Goal: Transaction & Acquisition: Purchase product/service

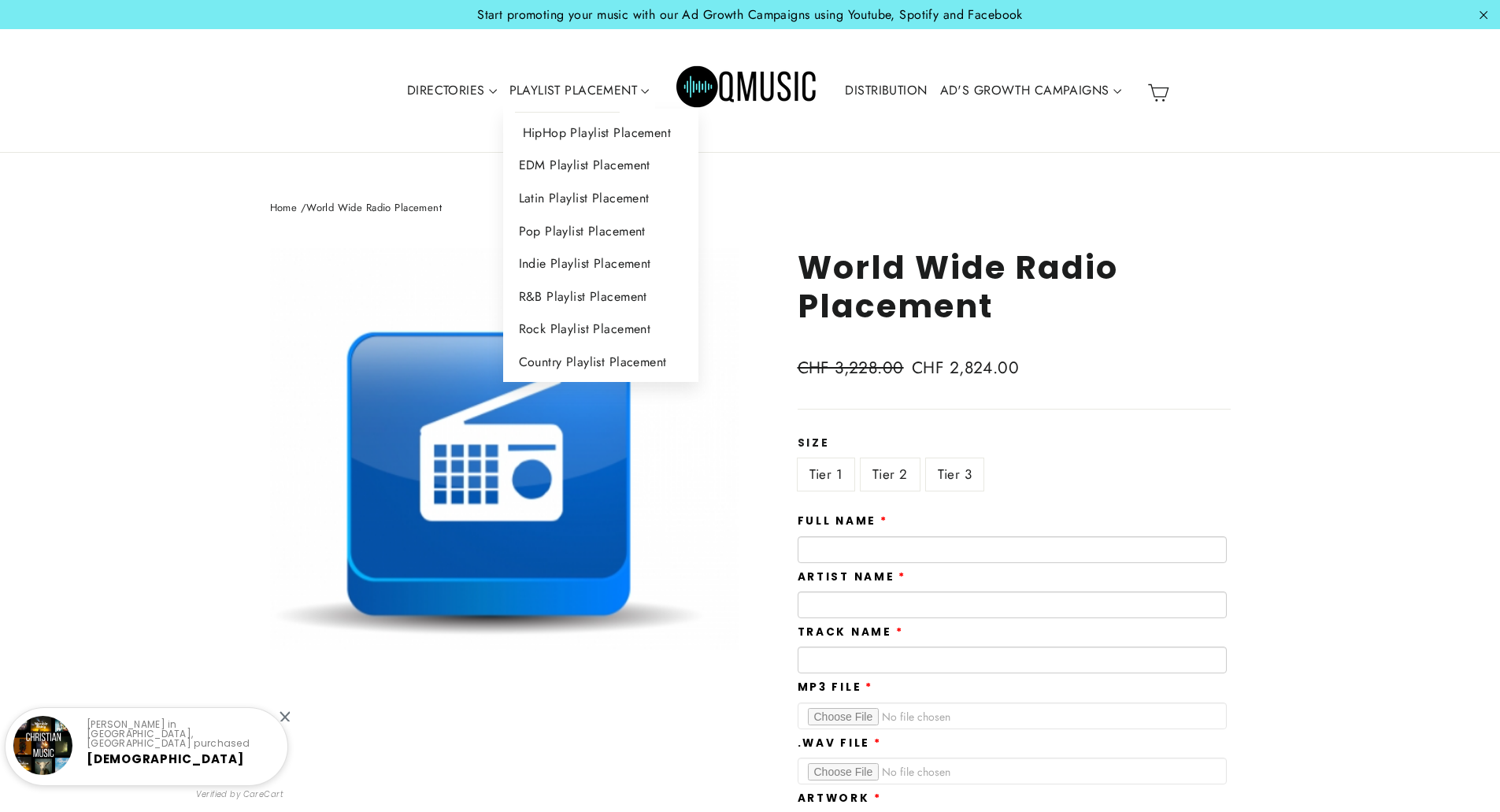
click at [613, 129] on link "HipHop Playlist Placement" at bounding box center [600, 133] width 196 height 33
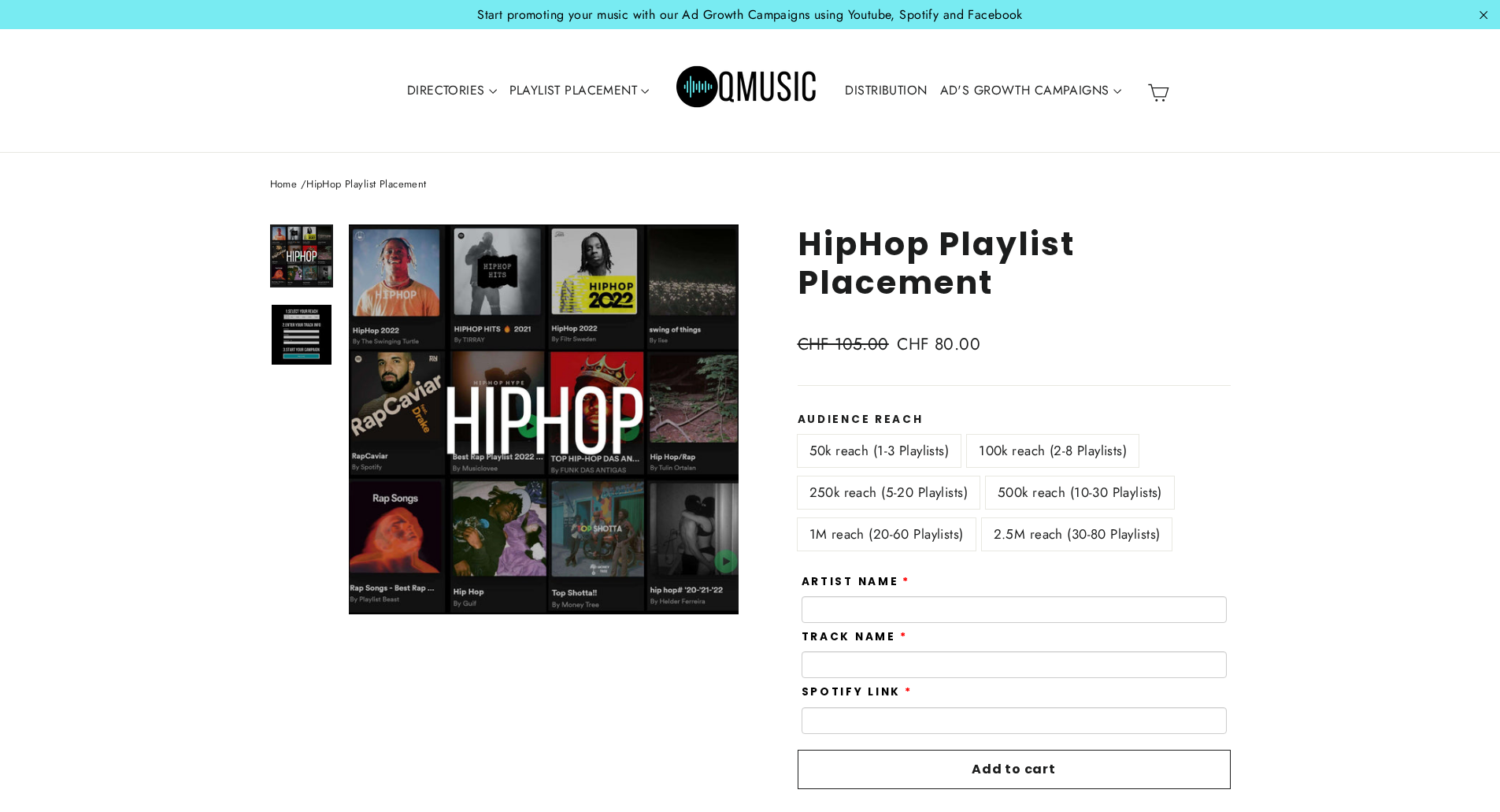
click at [902, 90] on link "DISTRIBUTION" at bounding box center [885, 90] width 95 height 36
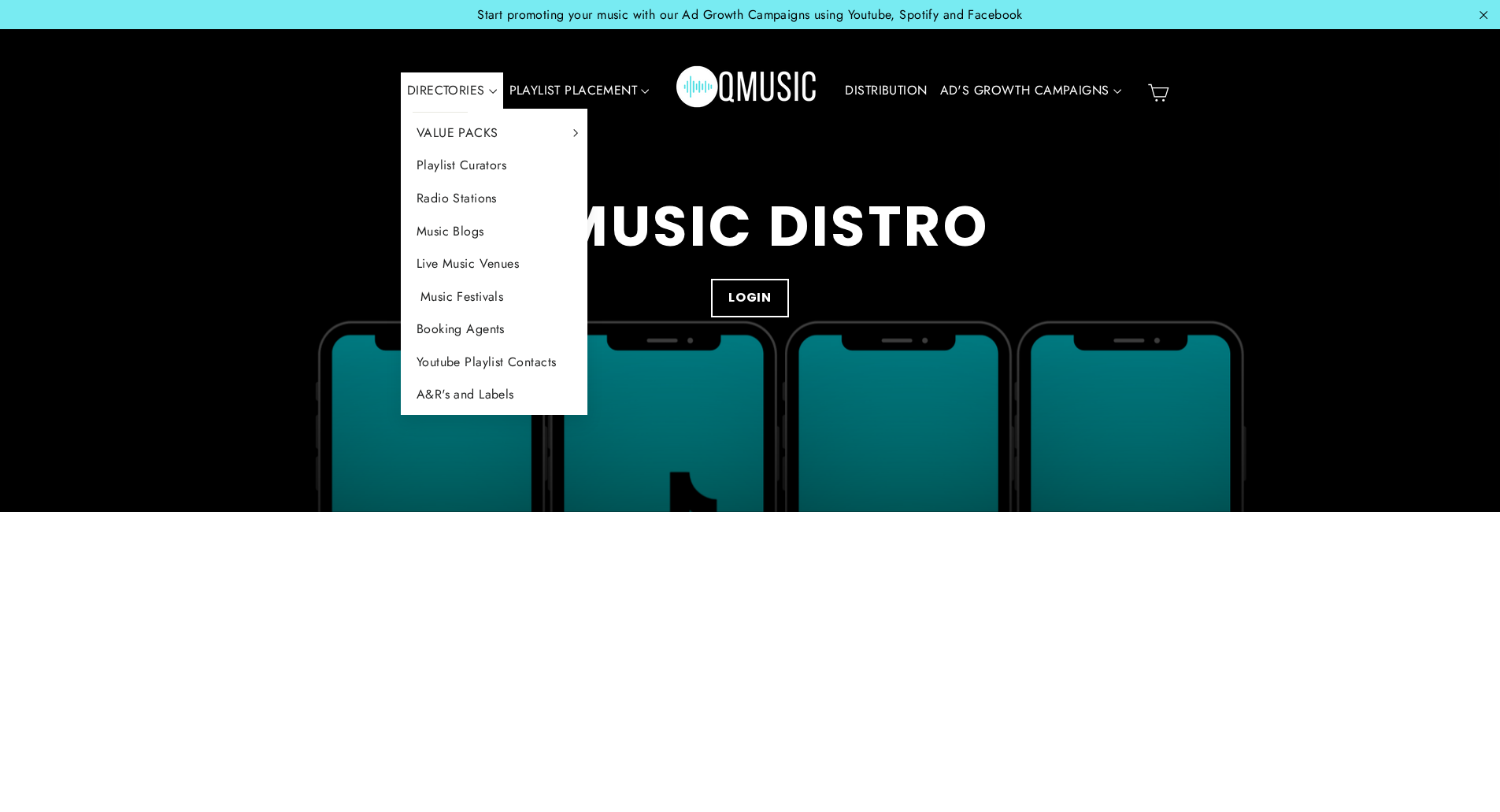
click at [484, 291] on link "Music Festivals" at bounding box center [495, 297] width 187 height 33
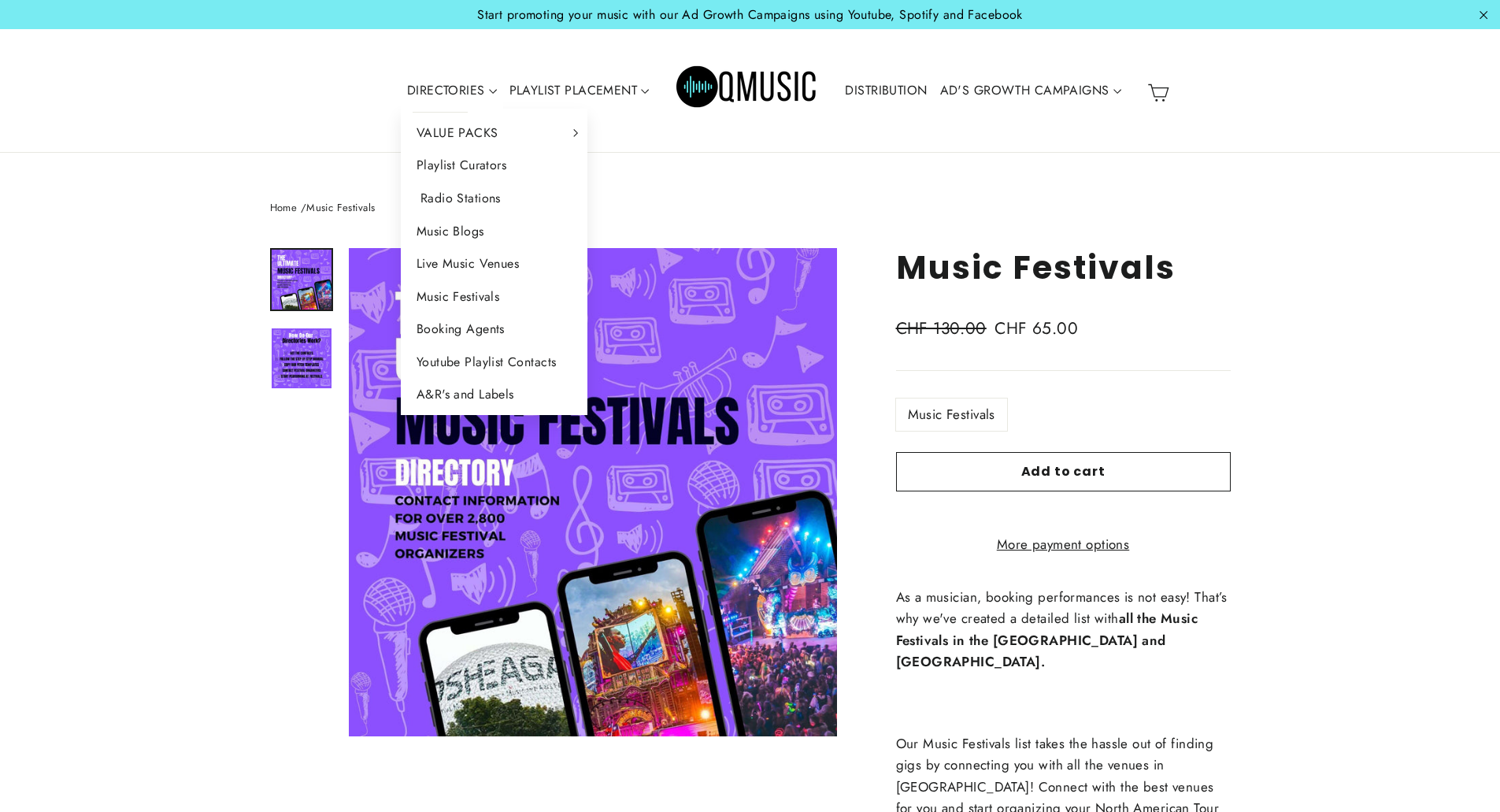
click at [460, 191] on link "Radio Stations" at bounding box center [495, 198] width 187 height 33
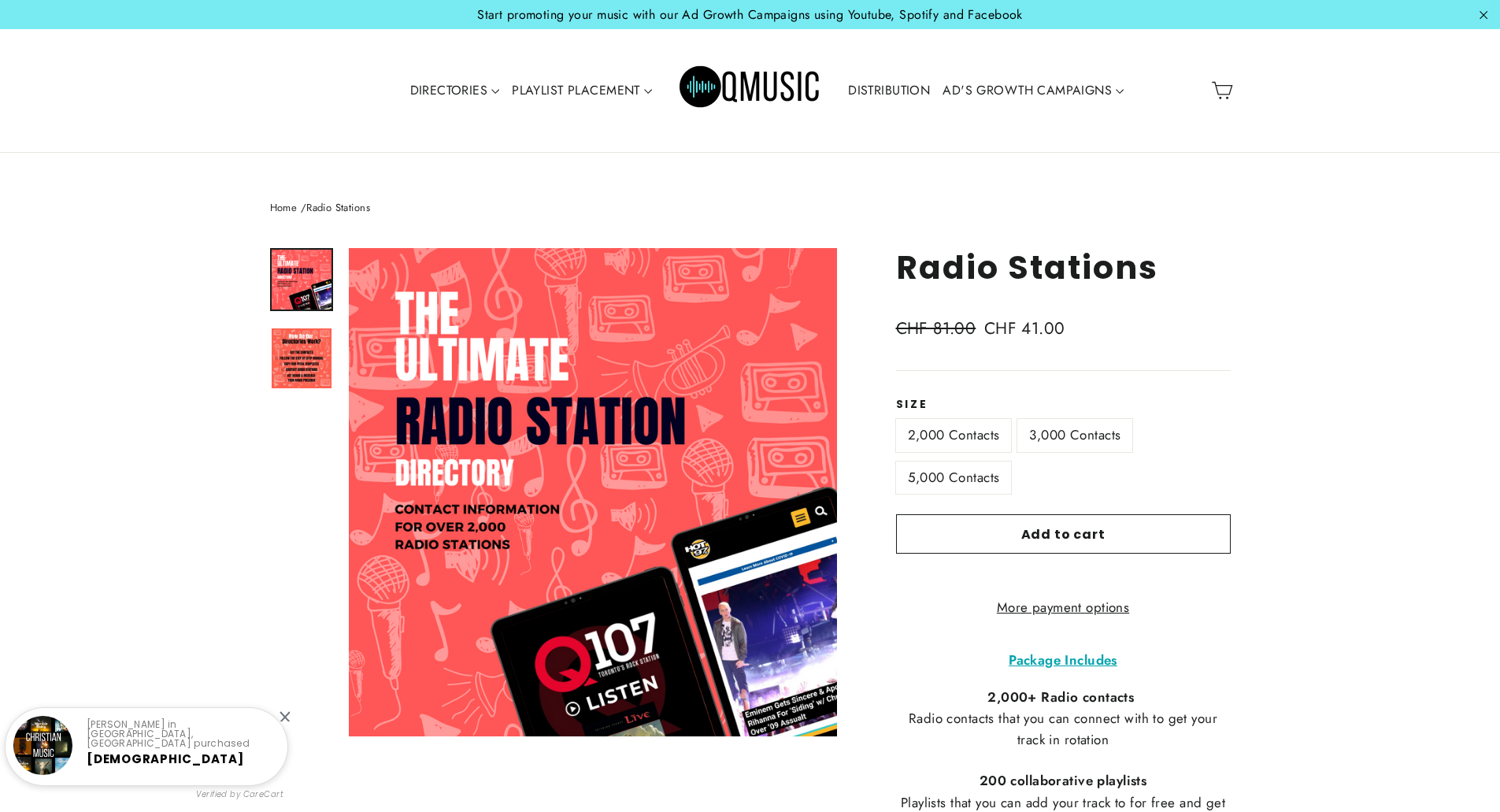
click at [777, 88] on img "Primary" at bounding box center [750, 90] width 142 height 71
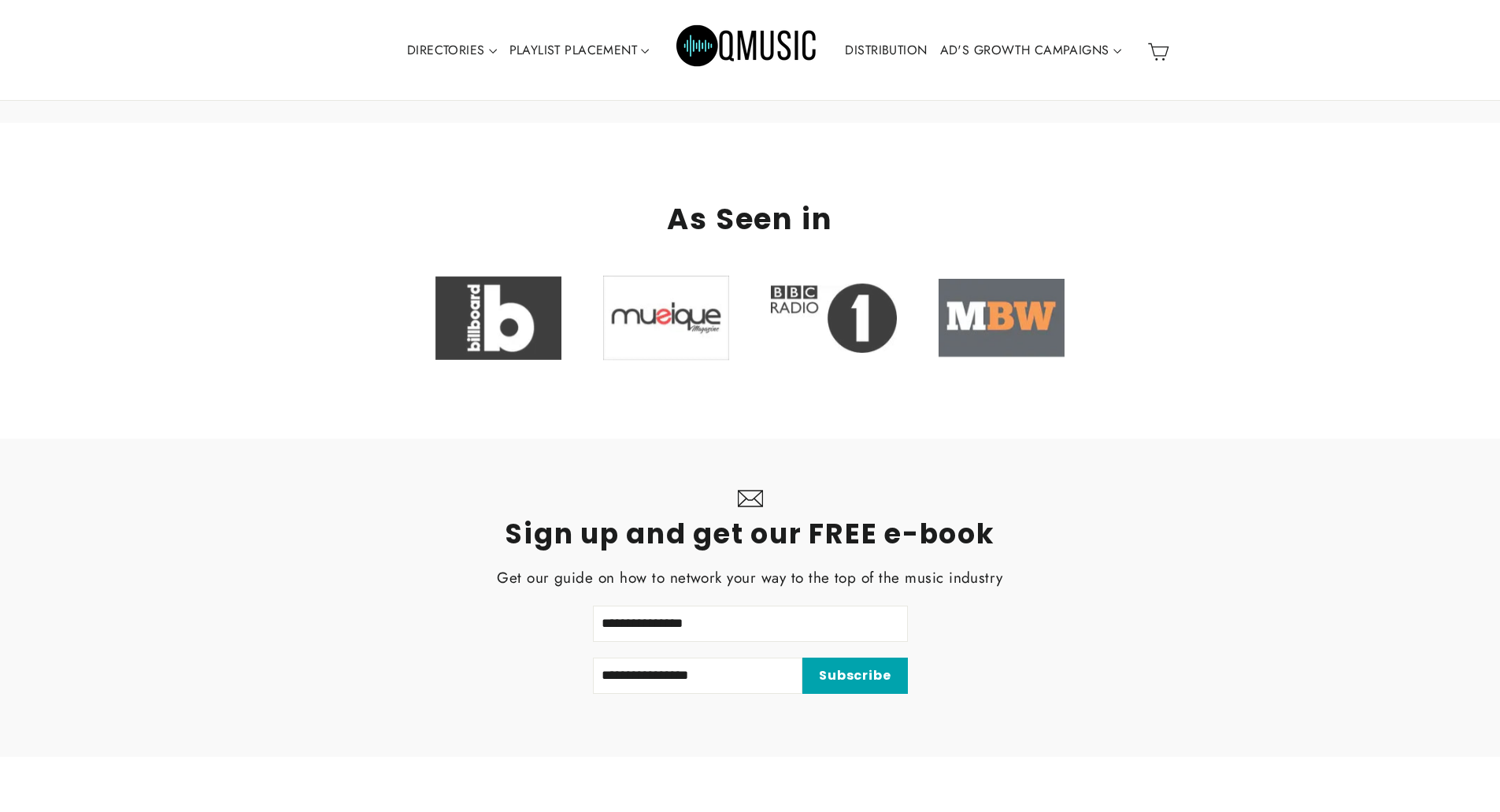
scroll to position [4724, 0]
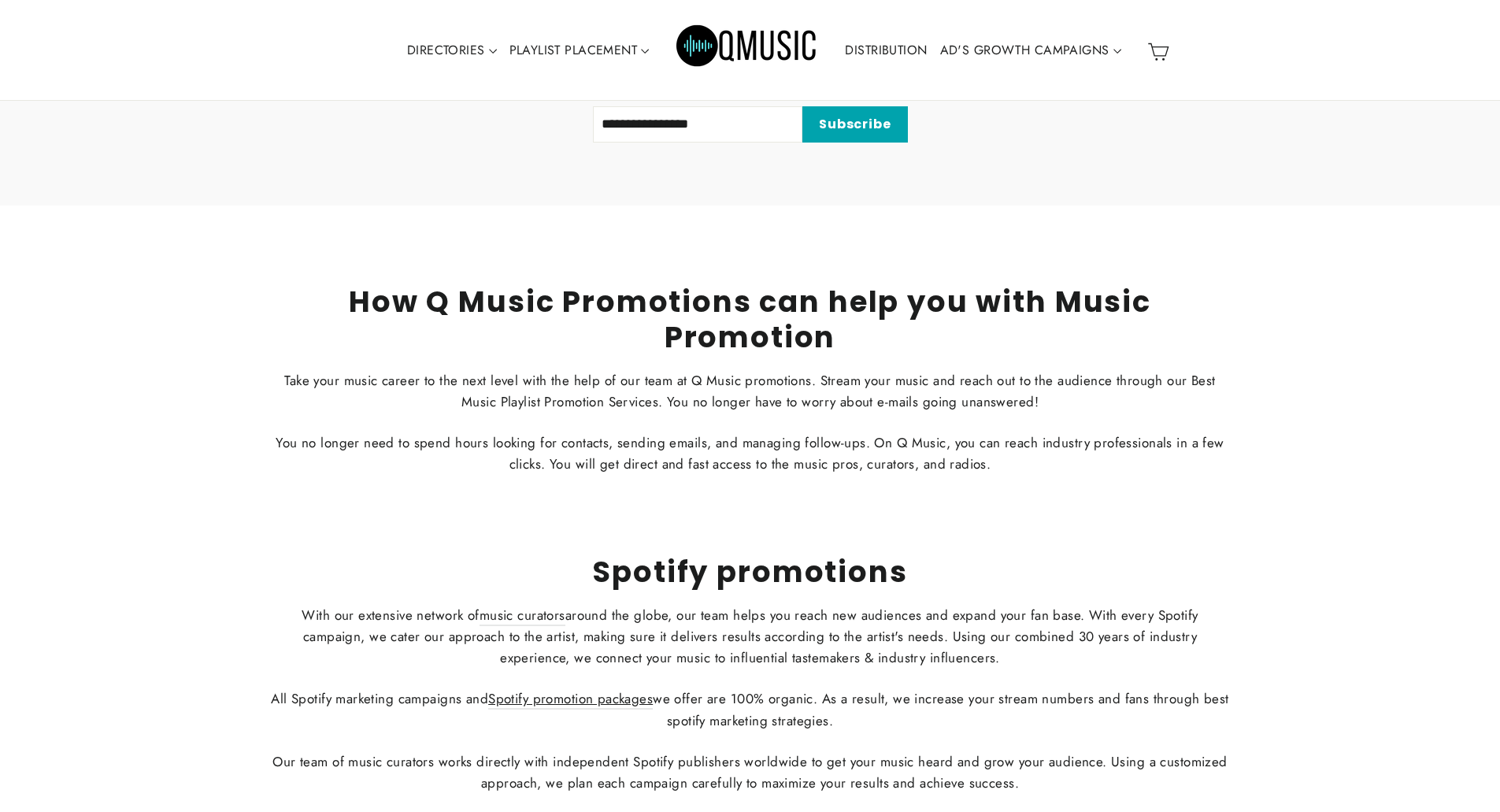
drag, startPoint x: 1352, startPoint y: 311, endPoint x: 1254, endPoint y: 304, distance: 98.2
click at [1254, 304] on div "How Q Music Promotions can help you with Music Promotion Take your music career…" at bounding box center [750, 379] width 1024 height 190
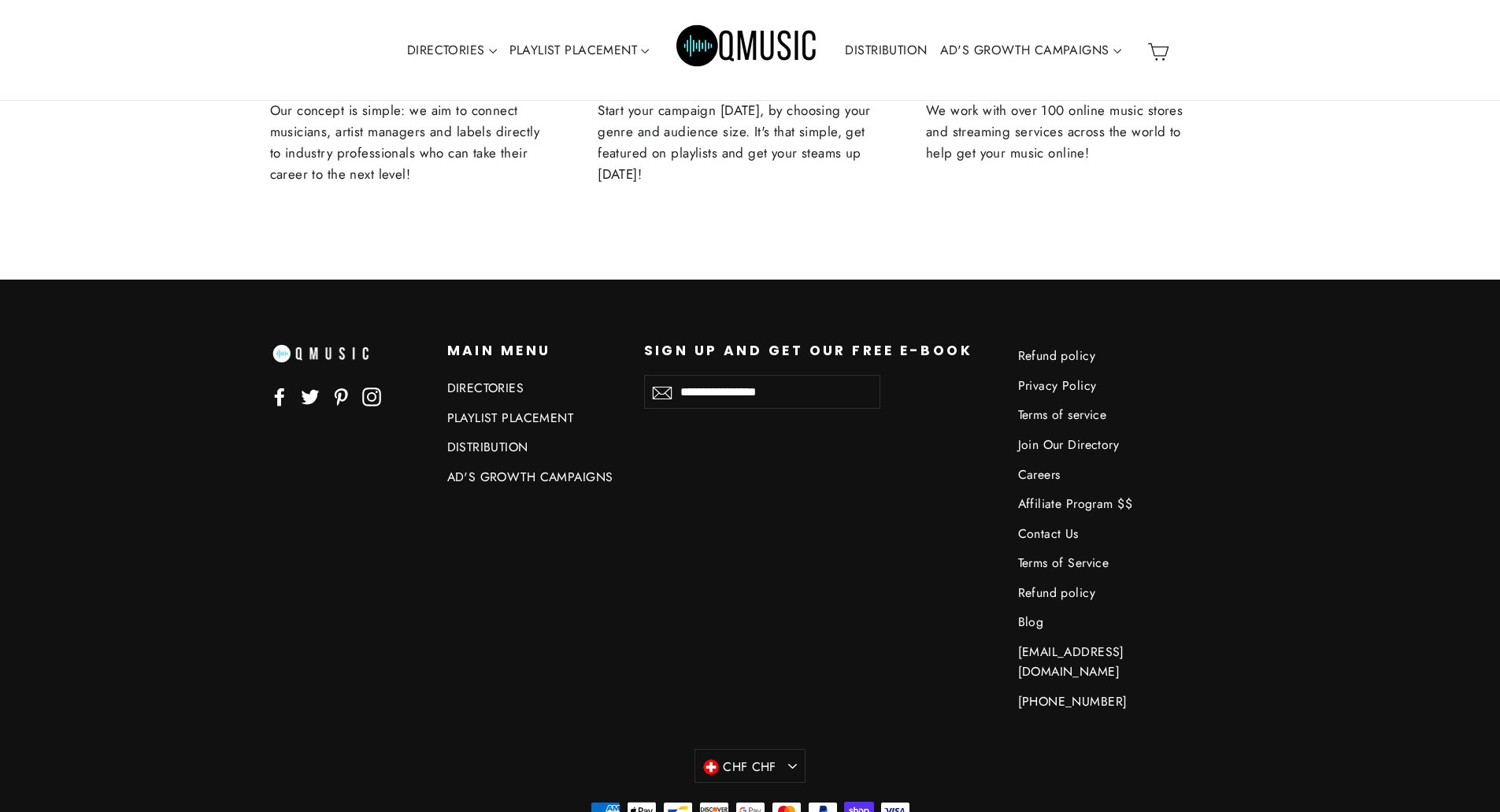
scroll to position [6932, 0]
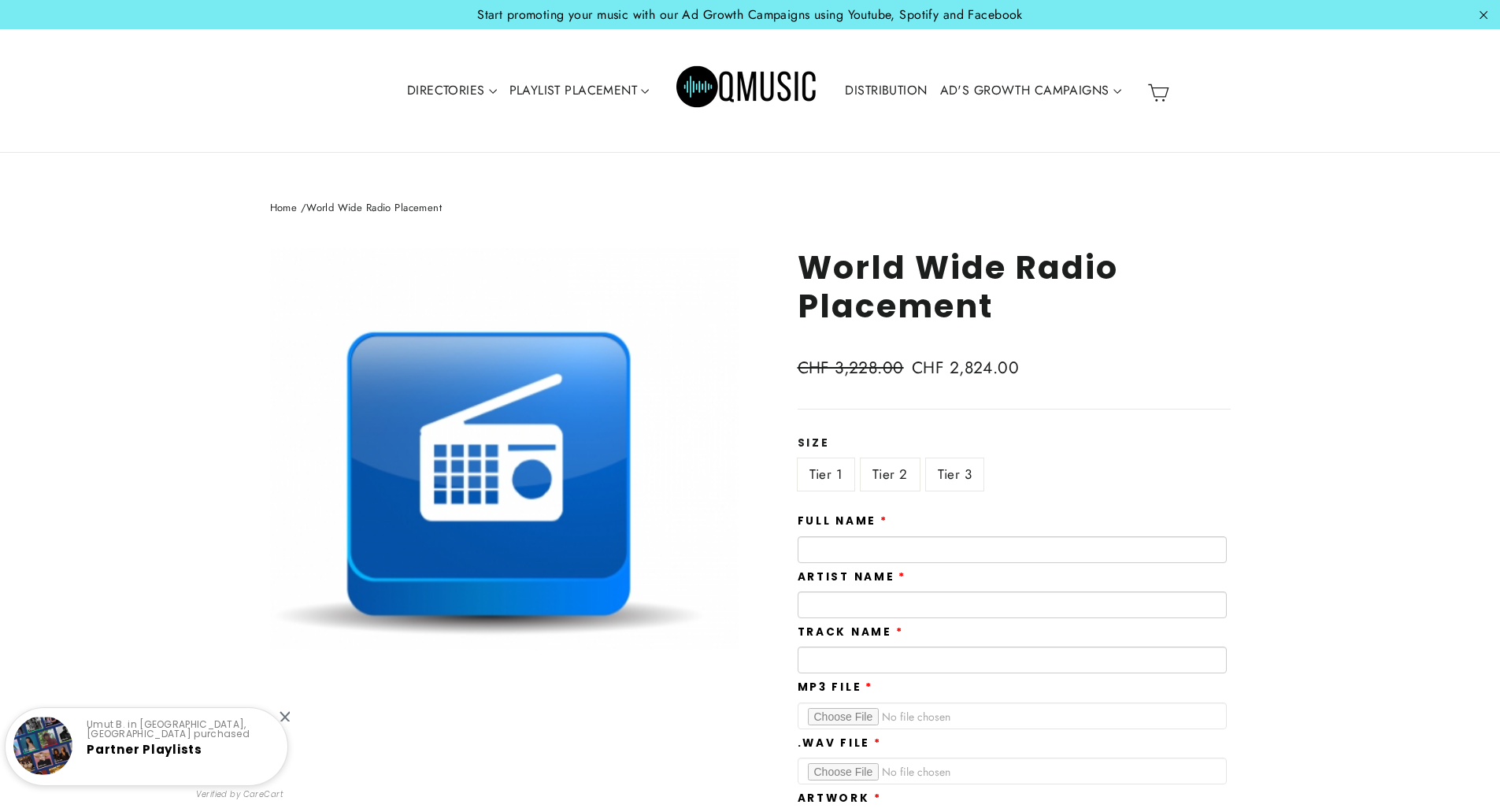
click at [885, 467] on label "Tier 2" at bounding box center [890, 473] width 59 height 32
click at [963, 467] on label "Tier 3" at bounding box center [955, 473] width 59 height 32
click at [827, 473] on label "Tier 1" at bounding box center [826, 473] width 58 height 32
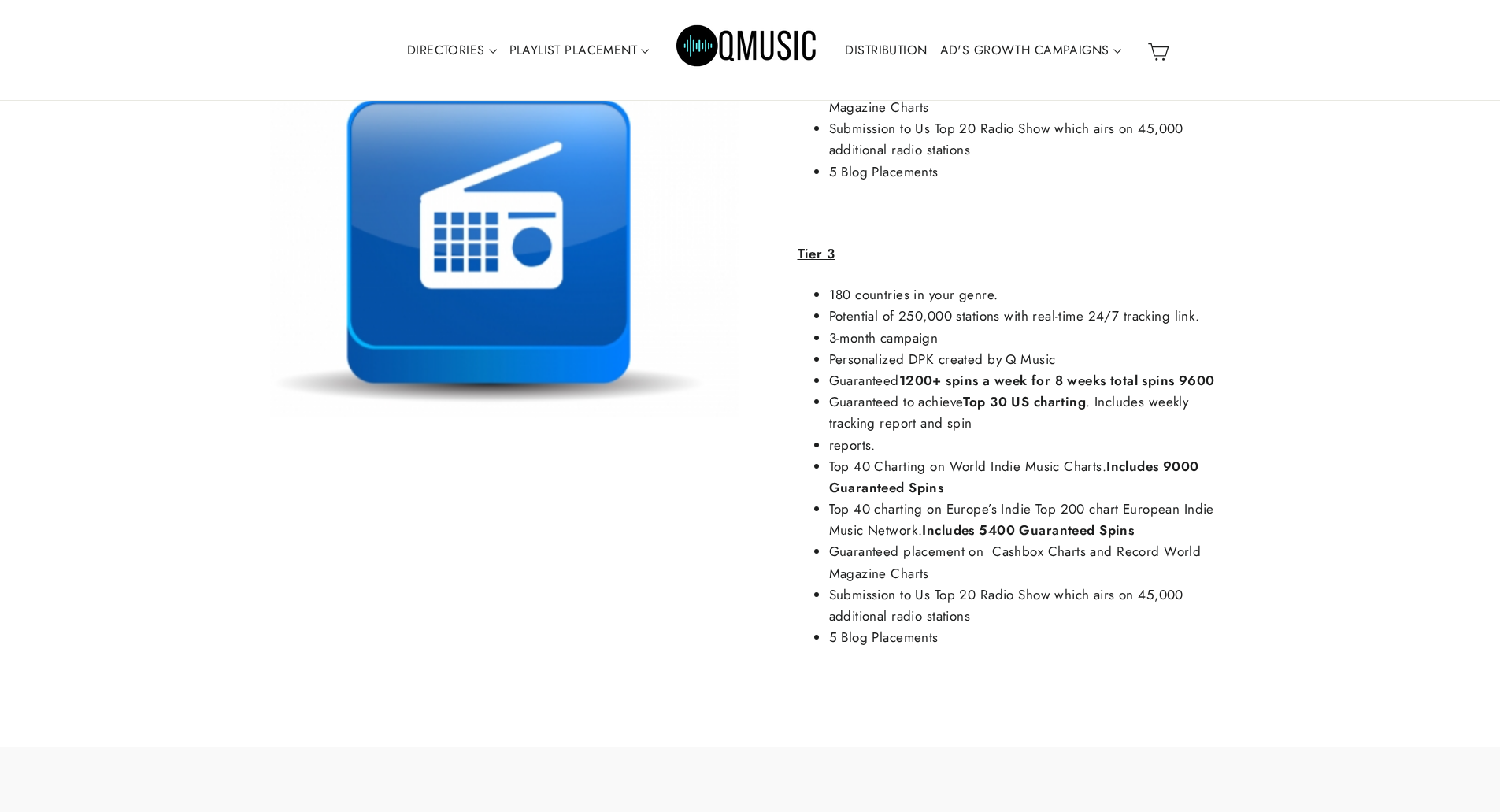
scroll to position [3047, 0]
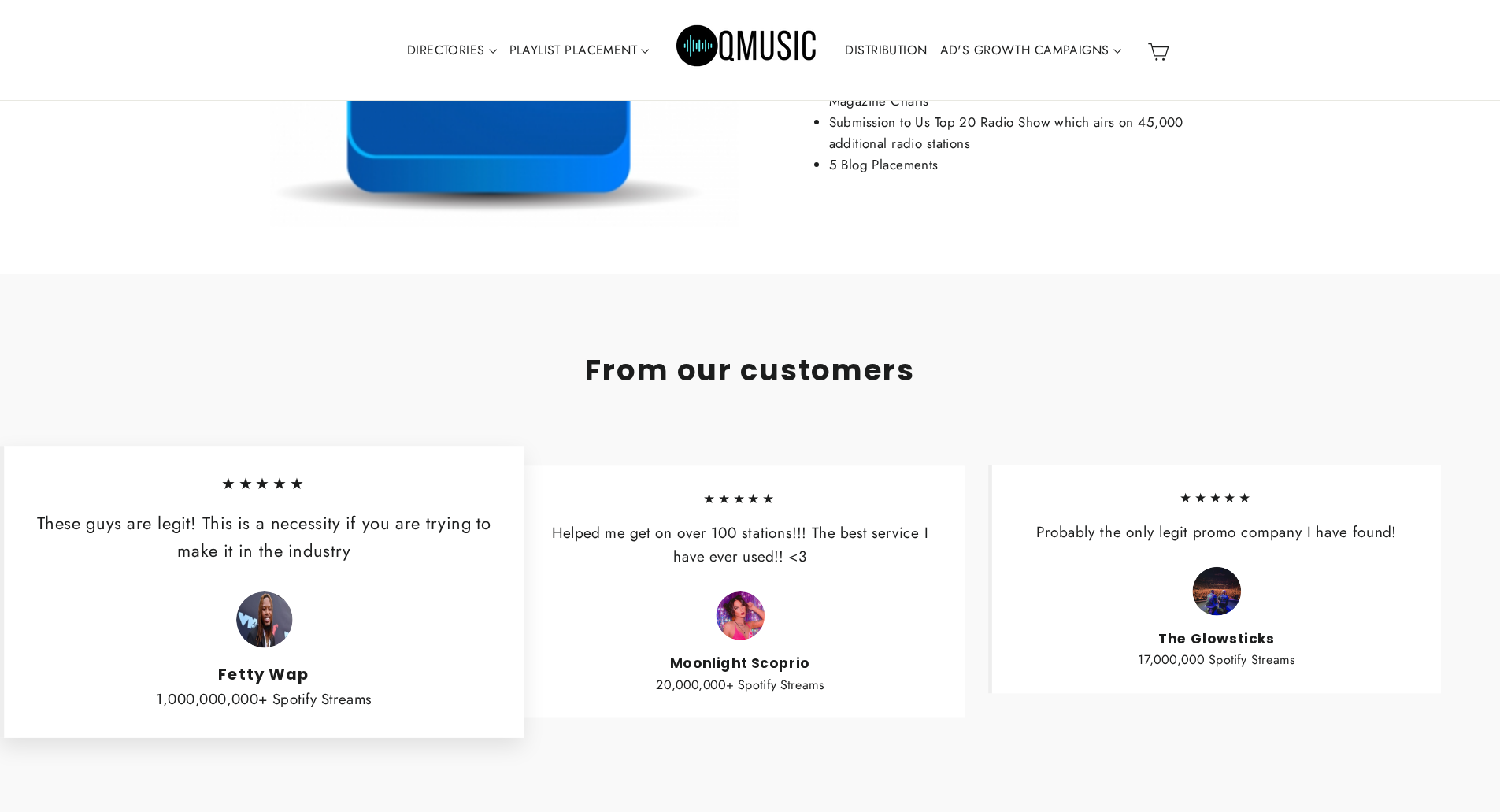
click at [750, 620] on img at bounding box center [740, 616] width 49 height 49
click at [739, 670] on cite "Moonlight Scoprio" at bounding box center [740, 662] width 404 height 17
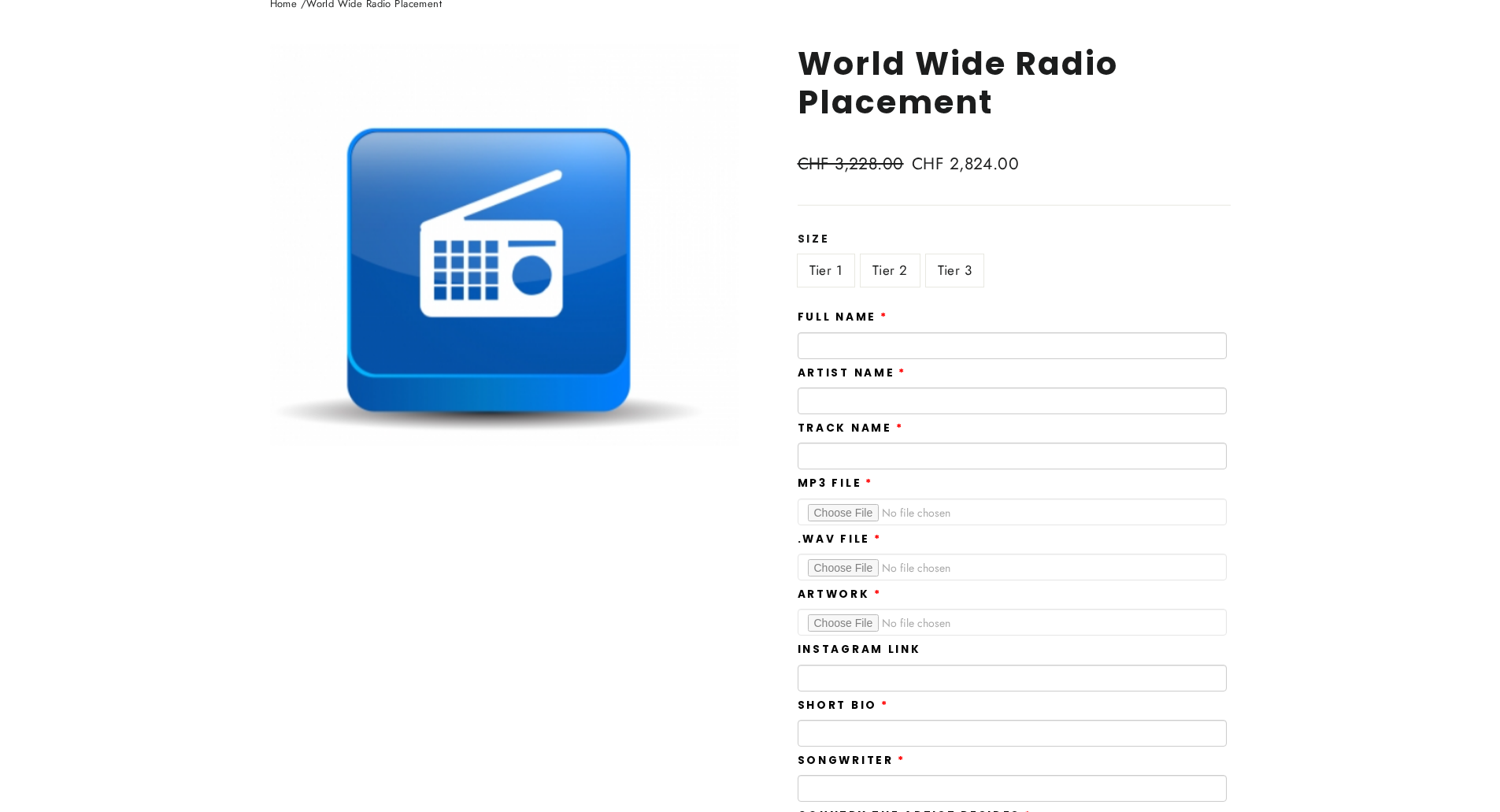
scroll to position [0, 0]
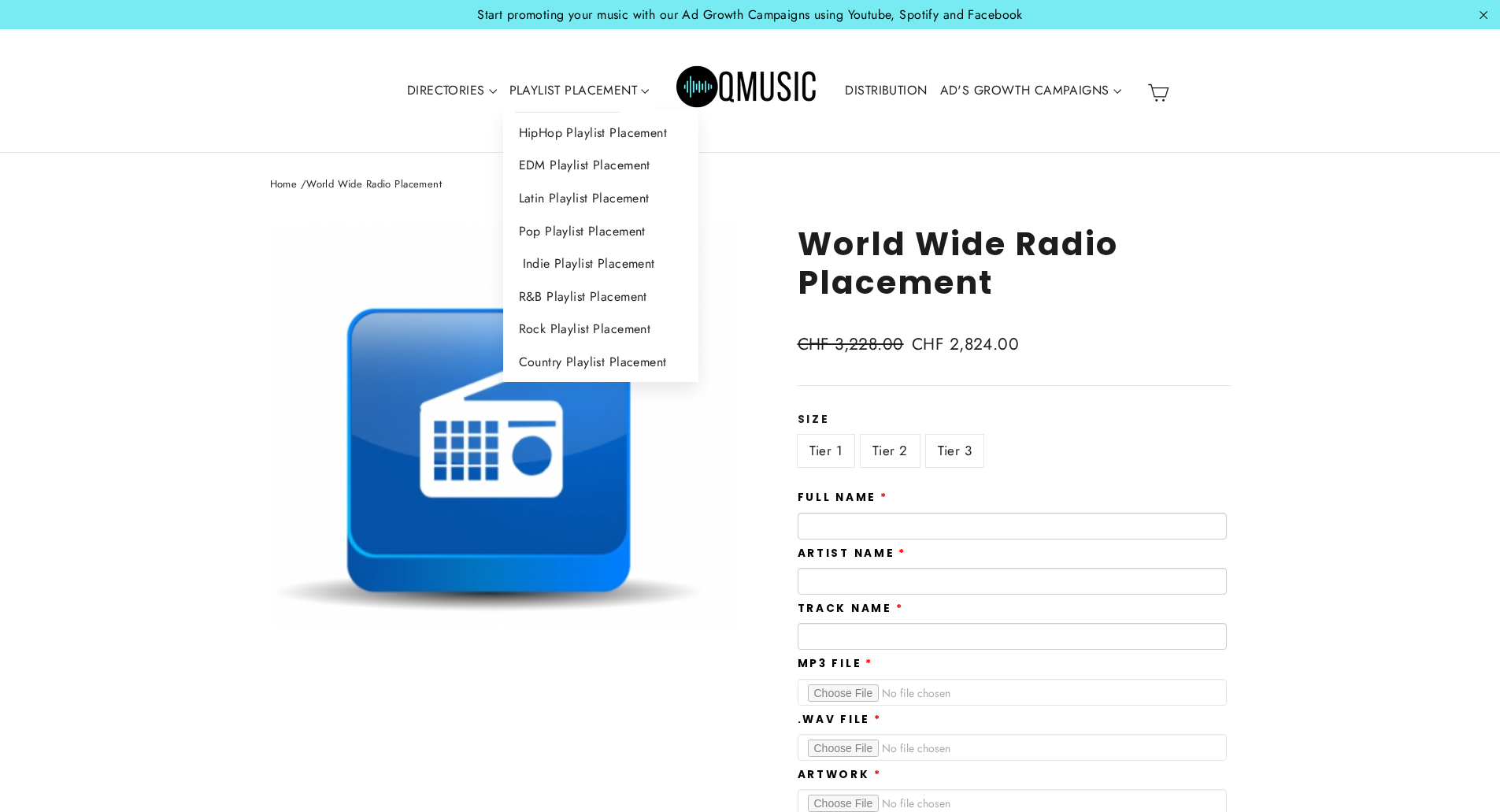
click at [588, 261] on link "Indie Playlist Placement" at bounding box center [600, 264] width 196 height 33
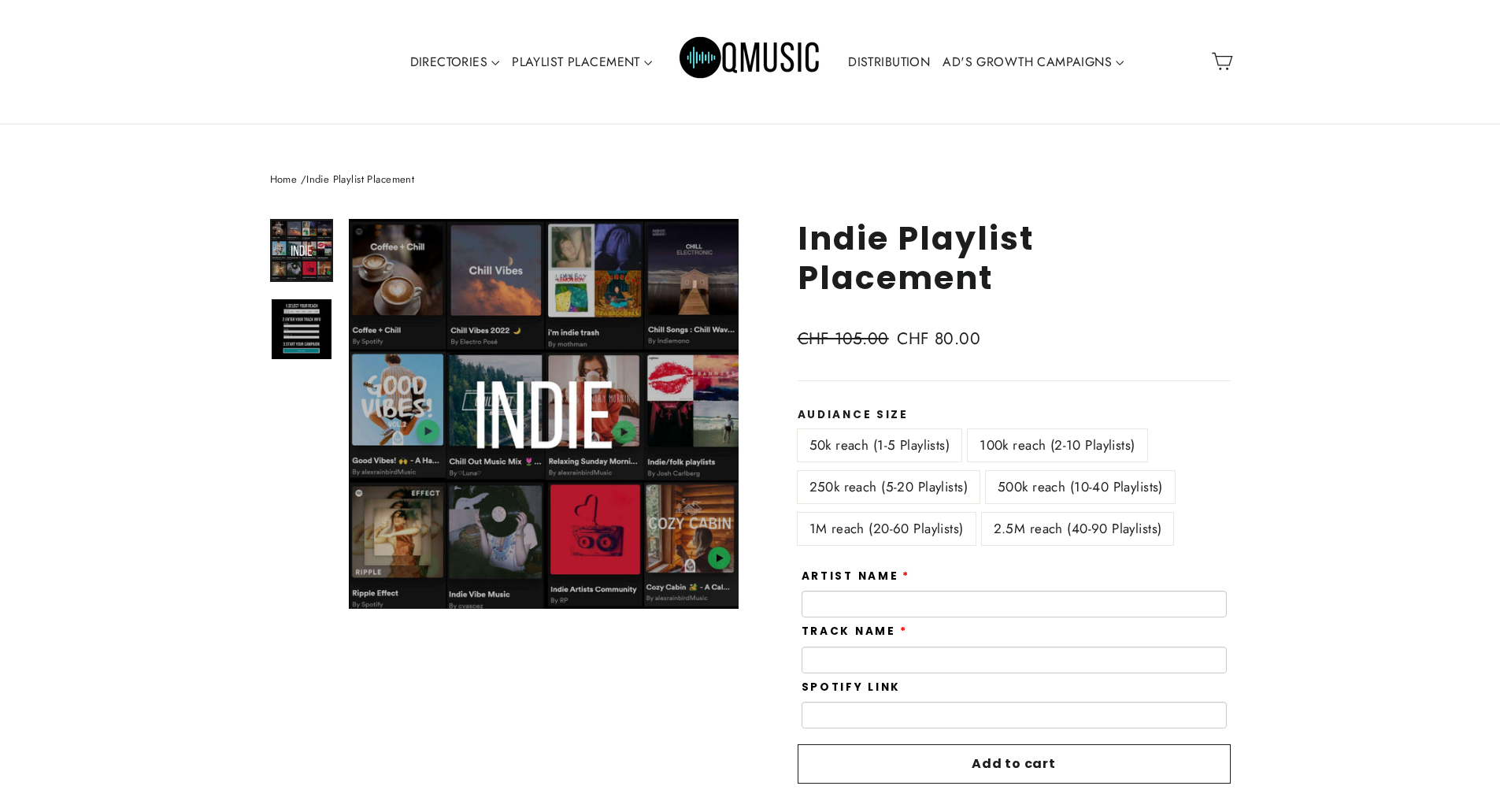
click at [1075, 527] on label "2.5M reach (40-90 Playlists)" at bounding box center [1077, 528] width 192 height 32
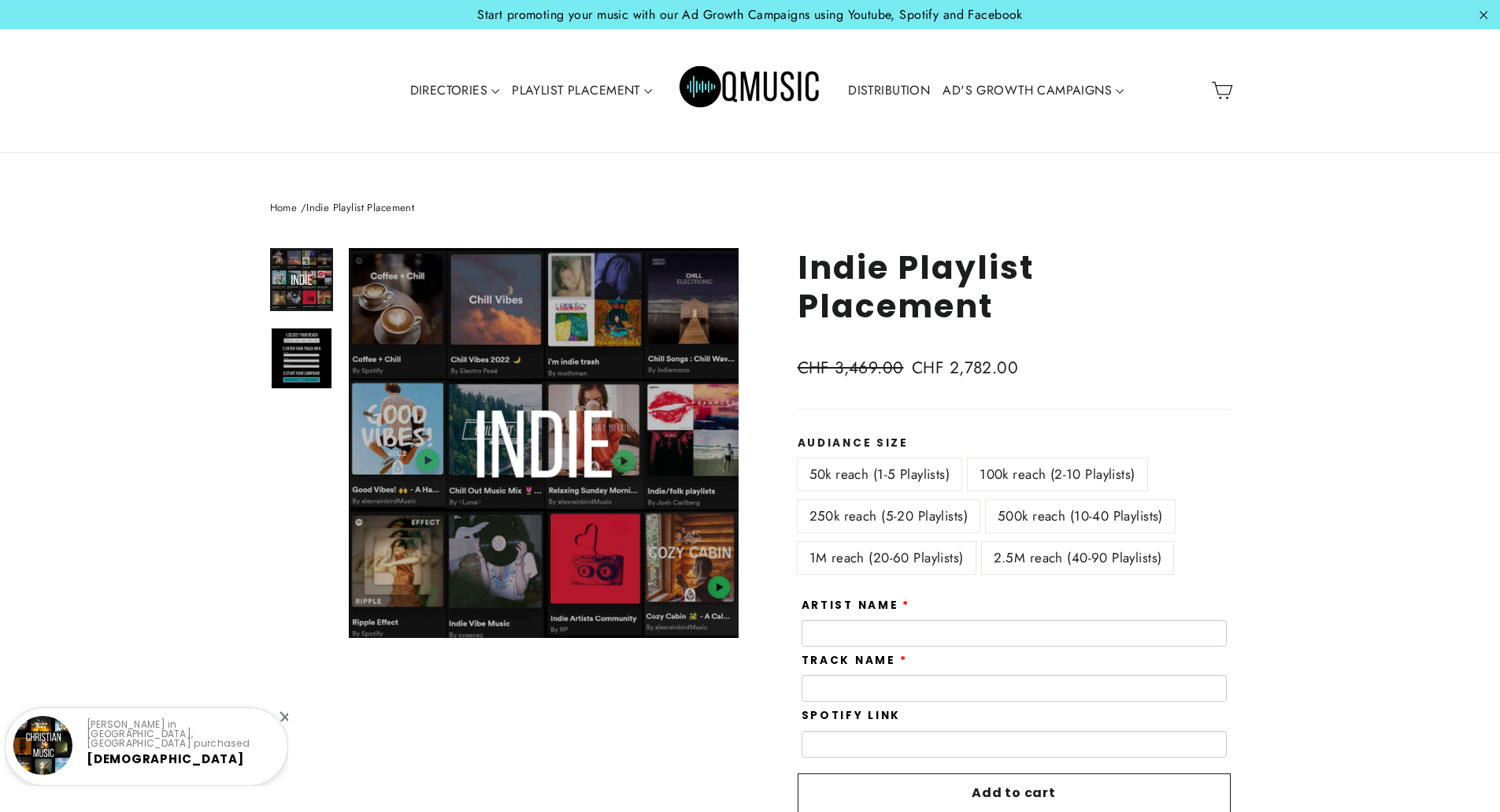
click at [1086, 471] on label "100k reach (2-10 Playlists)" at bounding box center [1056, 473] width 179 height 32
click at [1105, 345] on div "**********" at bounding box center [996, 652] width 468 height 808
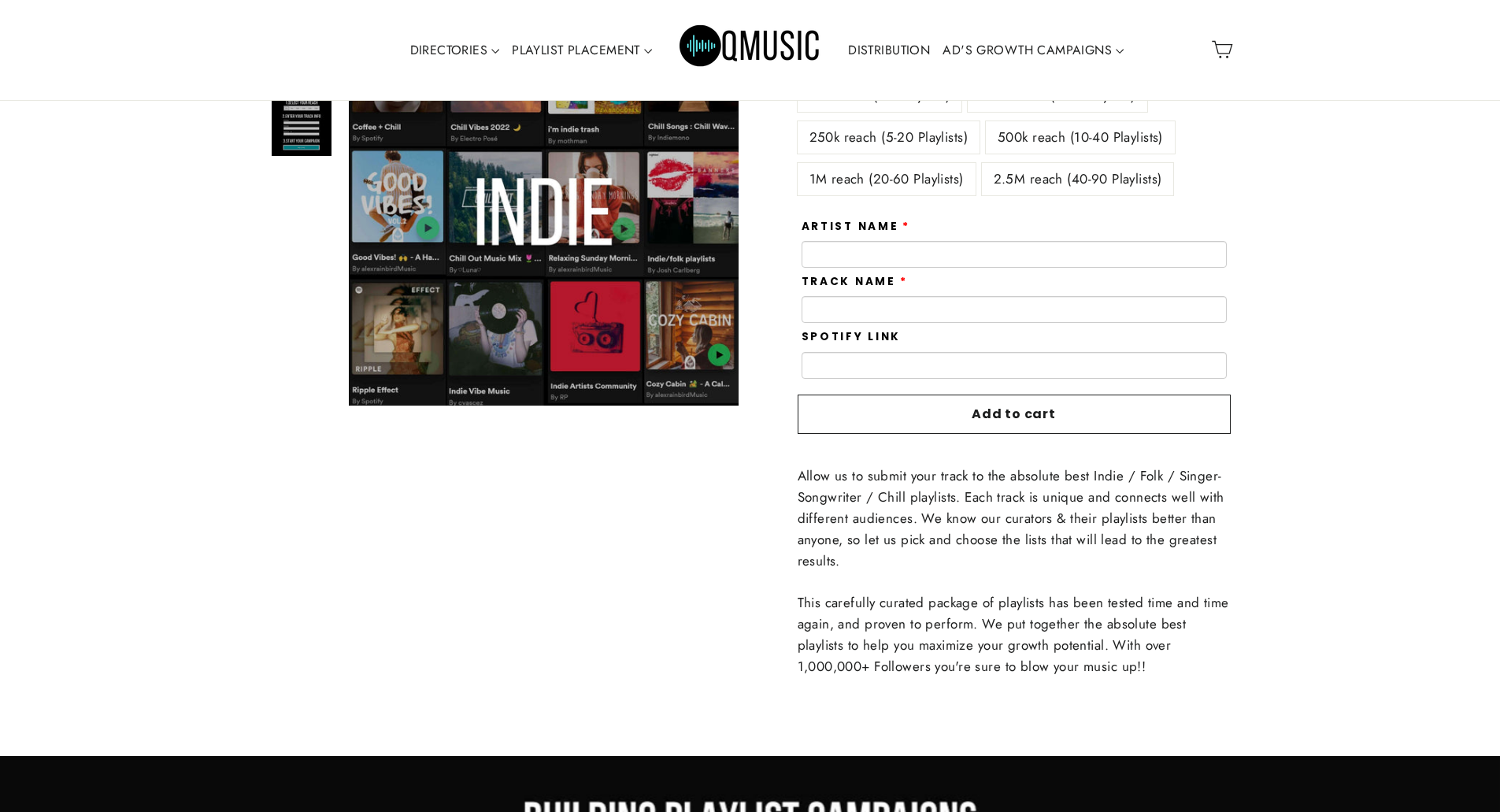
scroll to position [393, 0]
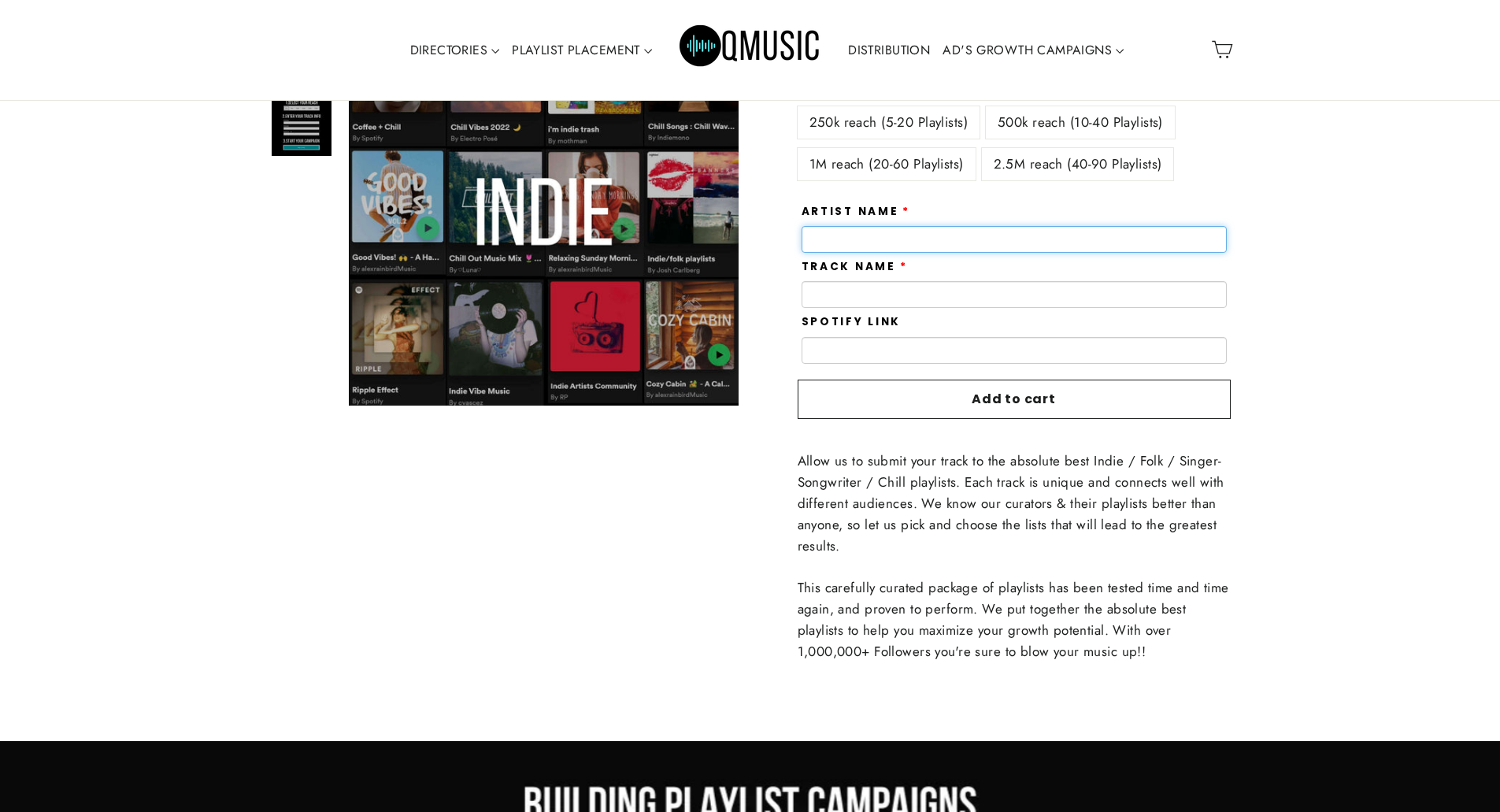
click at [853, 230] on input "text" at bounding box center [1014, 239] width 426 height 26
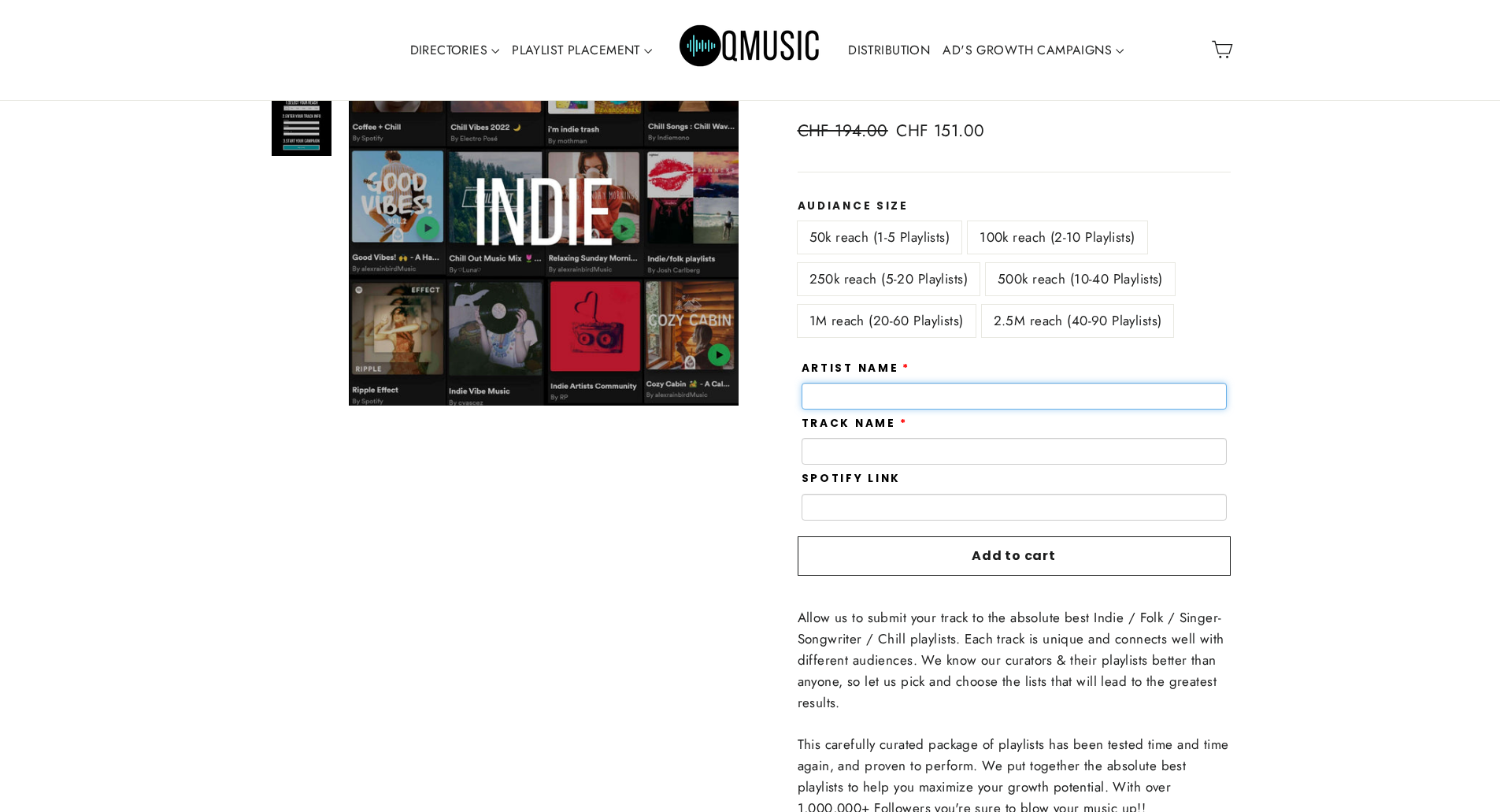
scroll to position [236, 0]
click at [891, 277] on label "250k reach (5-20 Playlists)" at bounding box center [888, 279] width 182 height 32
click at [1048, 279] on label "500k reach (10-40 Playlists)" at bounding box center [1080, 279] width 189 height 32
click at [1051, 234] on label "100k reach (2-10 Playlists)" at bounding box center [1056, 237] width 179 height 32
click at [843, 235] on label "50k reach (1-5 Playlists)" at bounding box center [879, 237] width 165 height 32
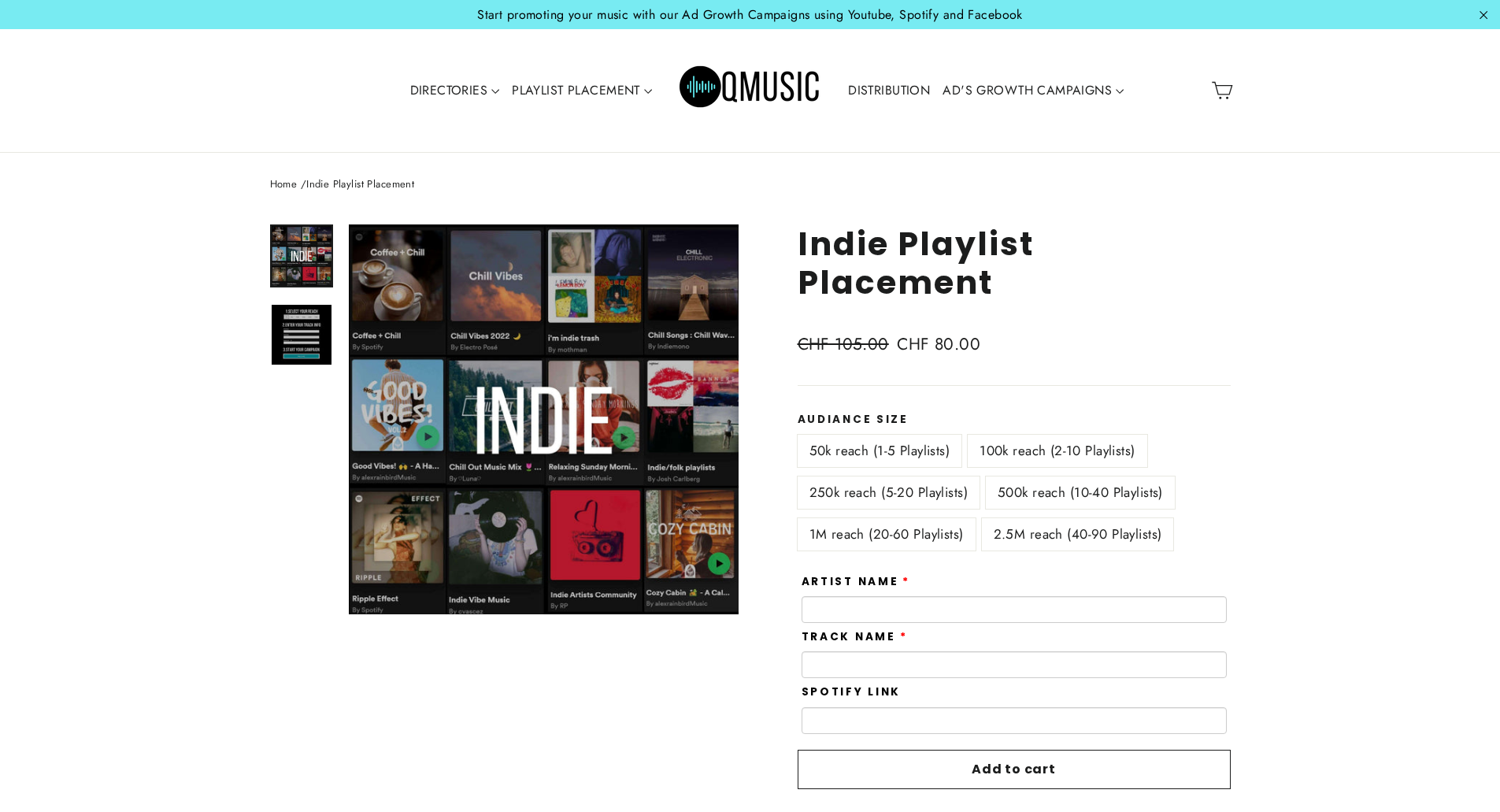
click at [1181, 304] on div "**********" at bounding box center [996, 629] width 468 height 808
click at [375, 189] on nav "Home / Indie Playlist Placement" at bounding box center [750, 184] width 960 height 17
click at [279, 185] on link "Home" at bounding box center [284, 183] width 27 height 15
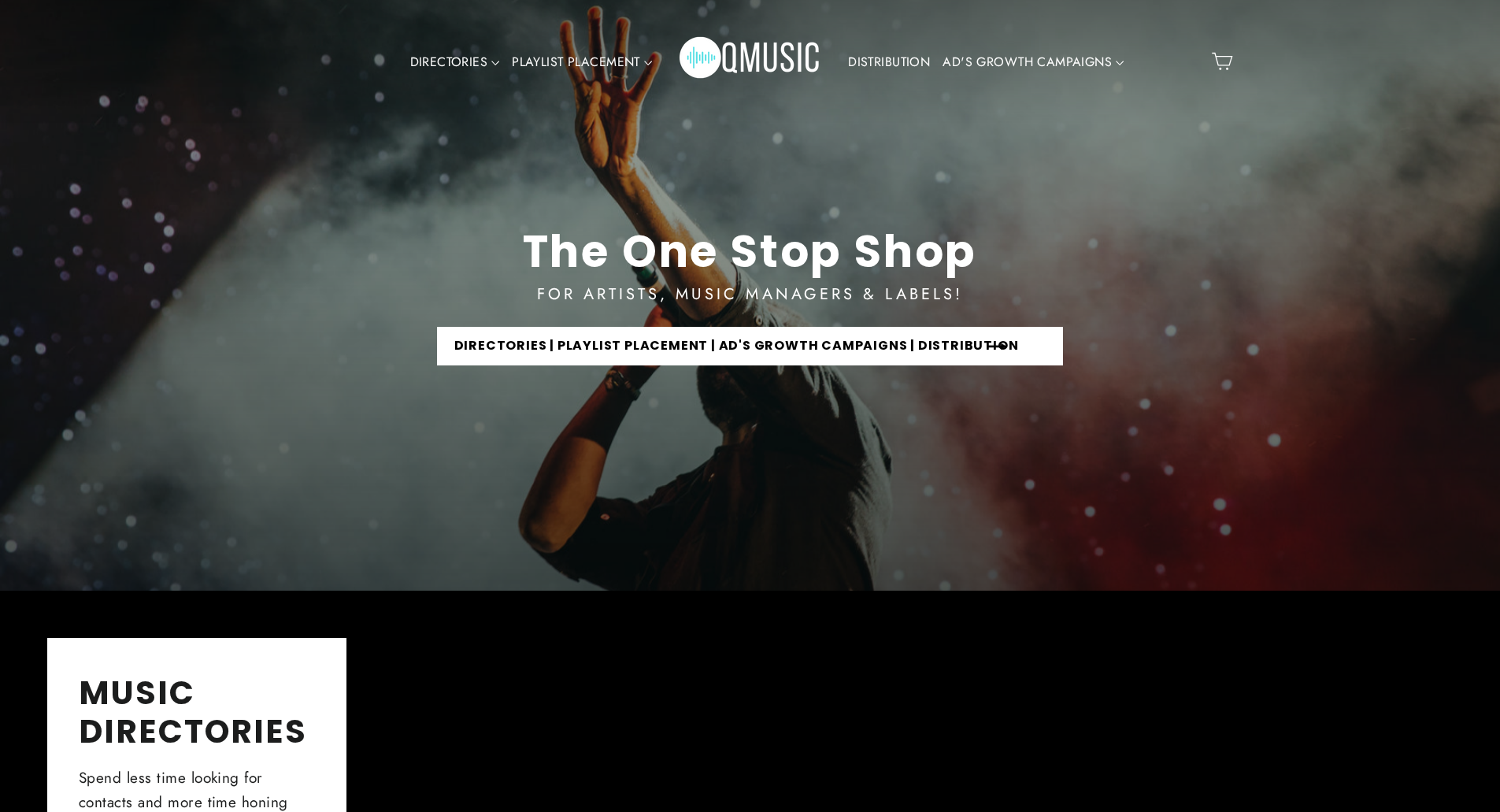
click at [707, 340] on link "DIRECTORIES | PLAYLIST PLACEMENT | AD'S GROWTH CAMPAIGNS | DISTRIBUTION" at bounding box center [750, 346] width 627 height 39
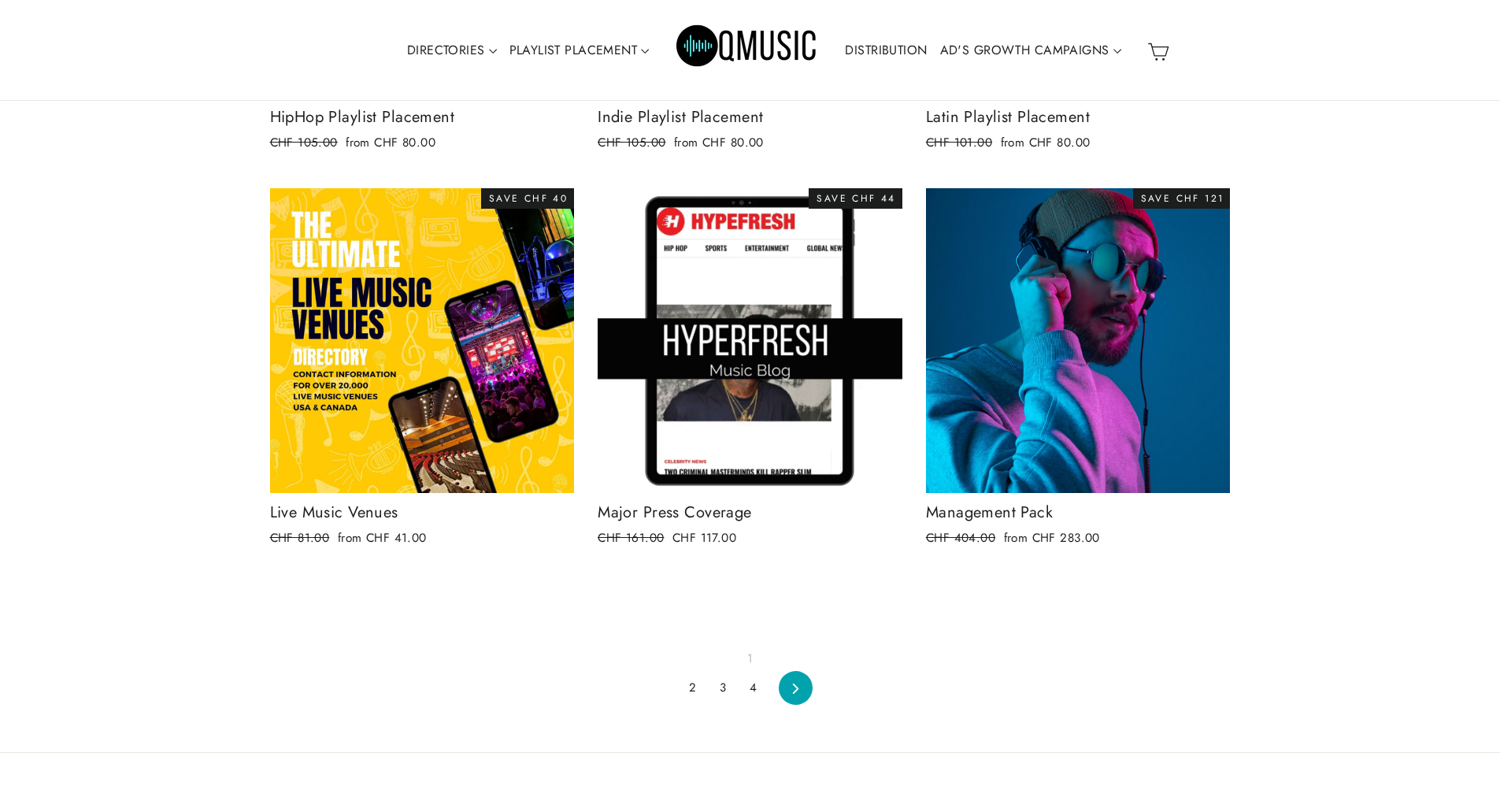
scroll to position [1810, 0]
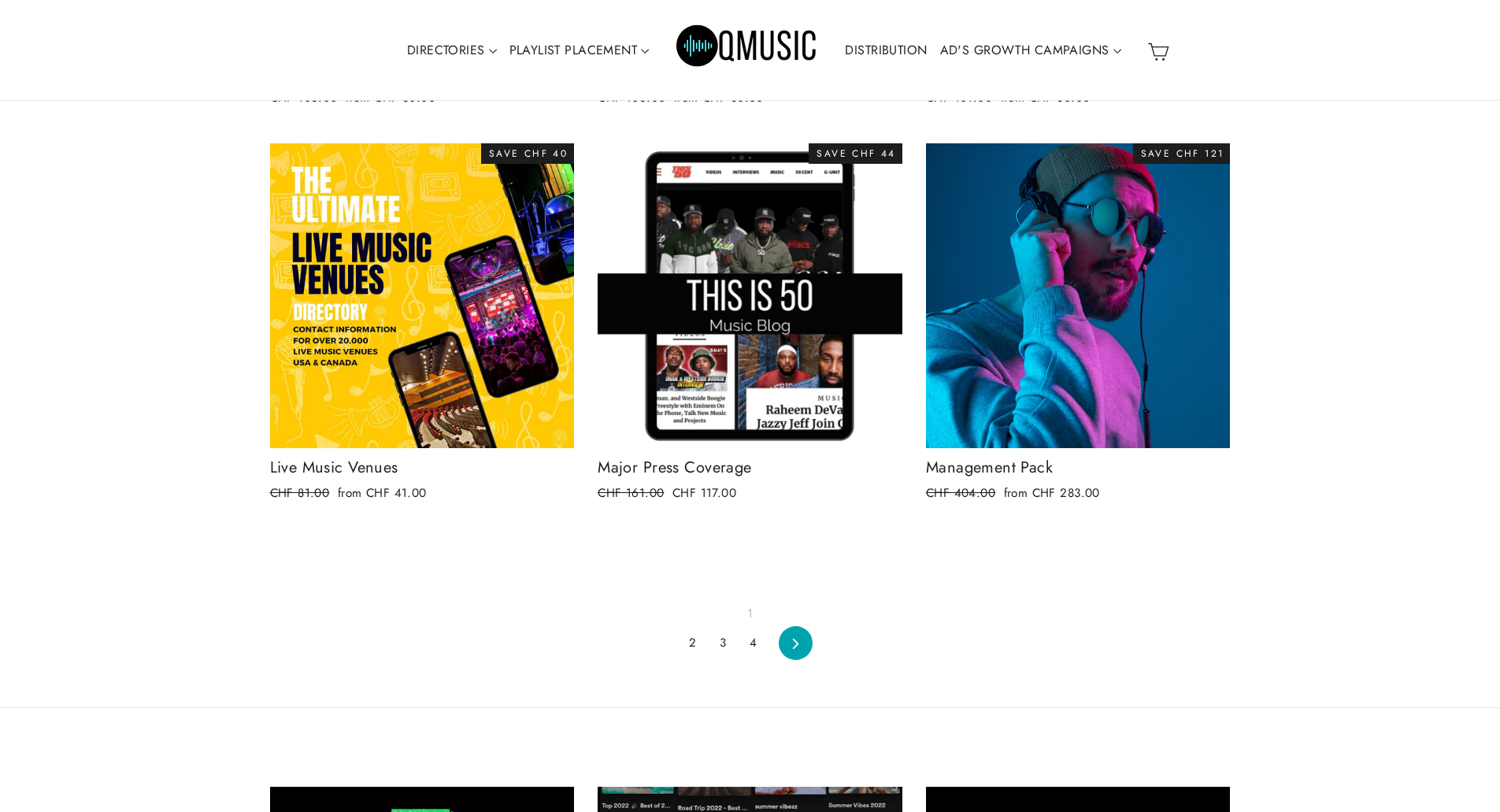
click at [691, 644] on link "2" at bounding box center [692, 642] width 26 height 24
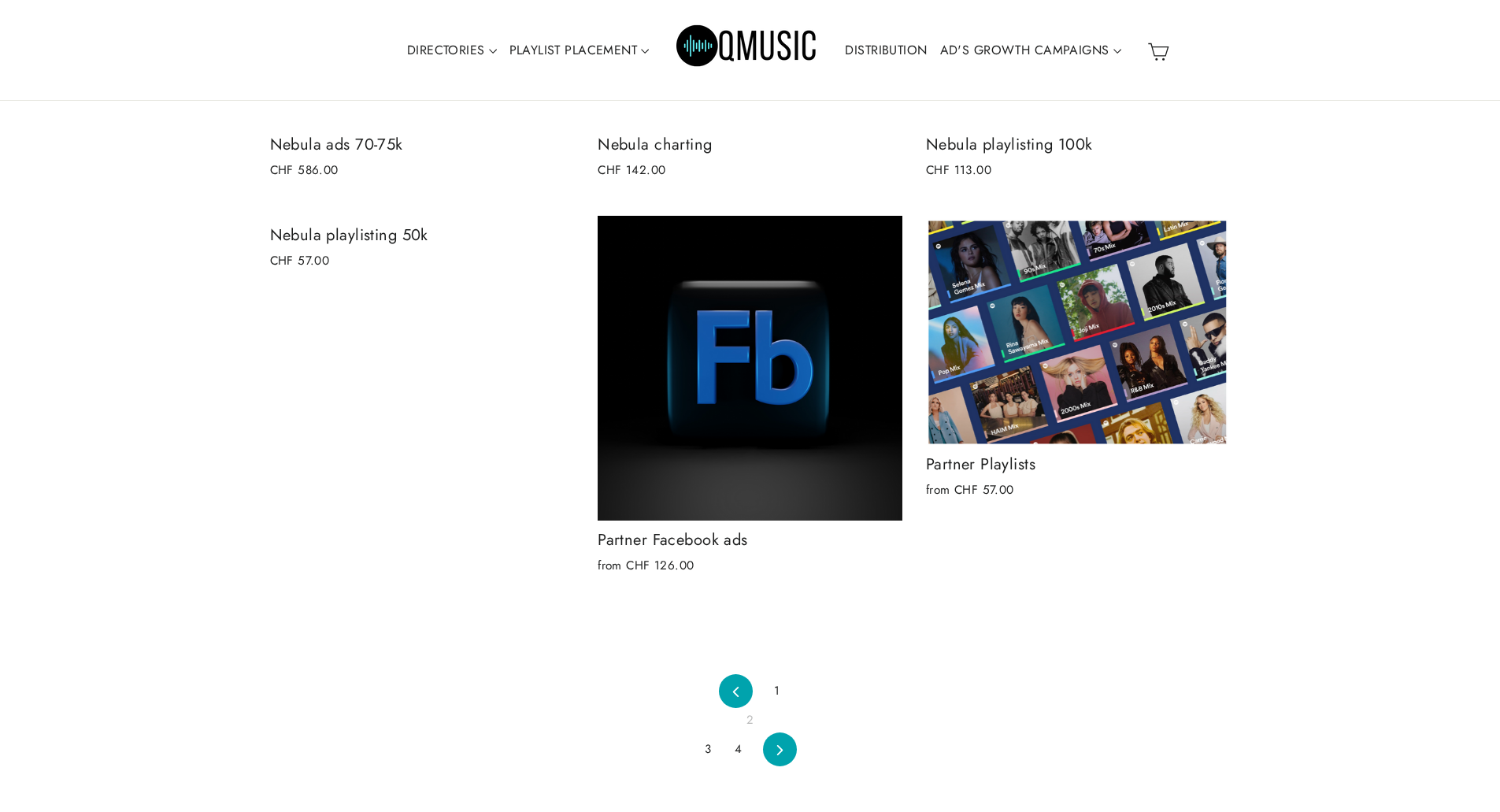
scroll to position [788, 0]
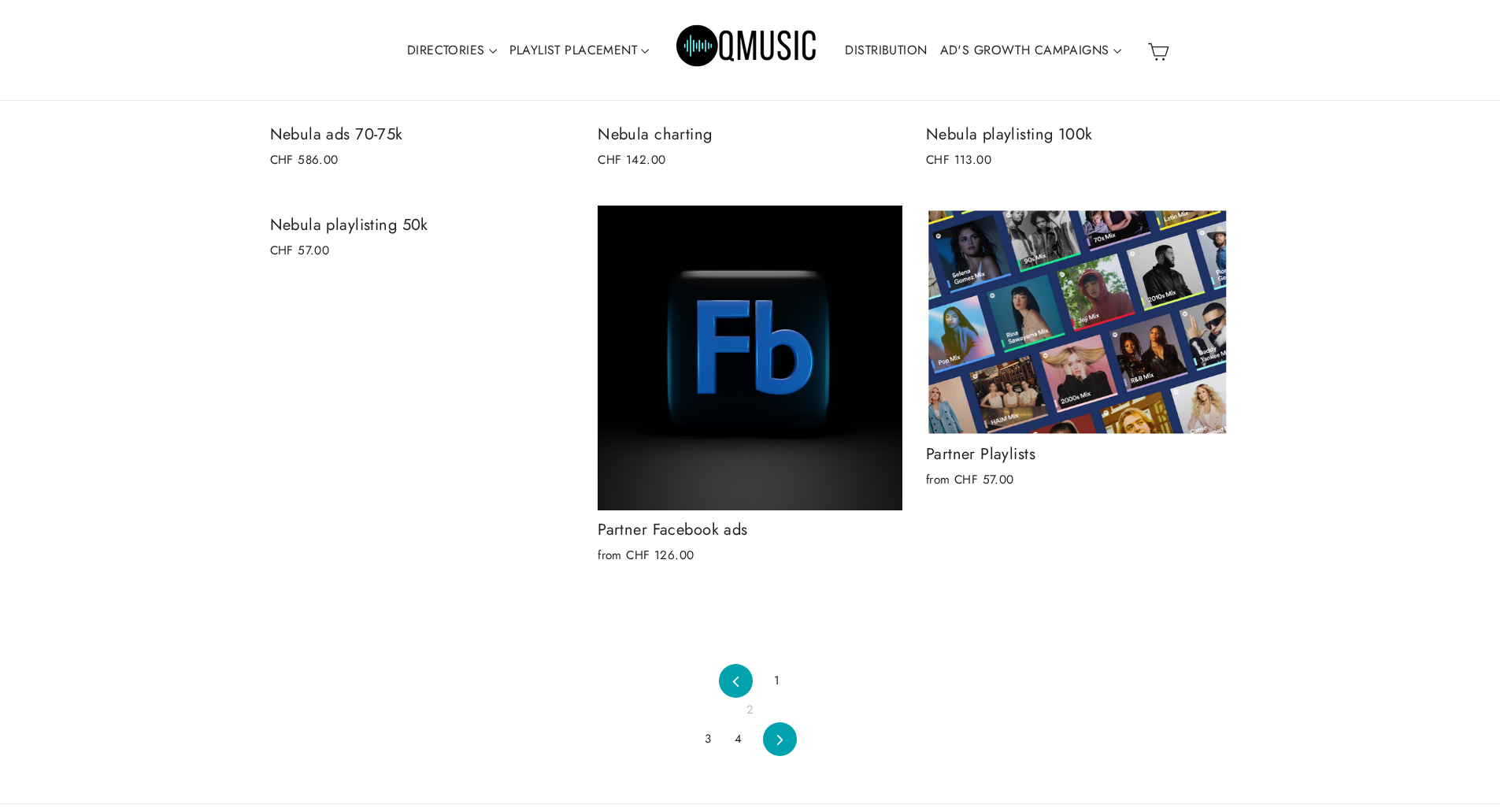
click at [707, 739] on link "3" at bounding box center [708, 739] width 25 height 24
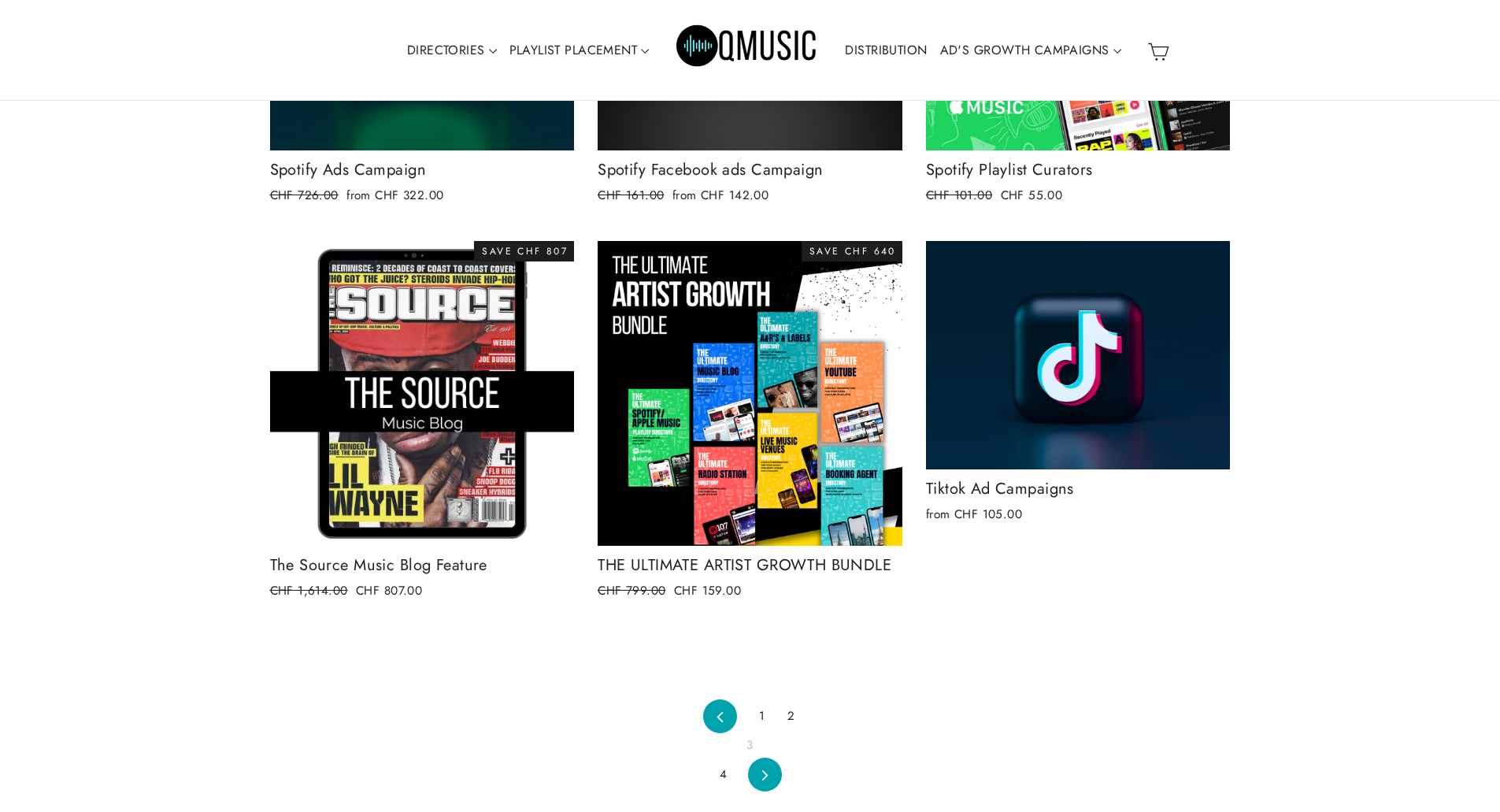
scroll to position [1708, 0]
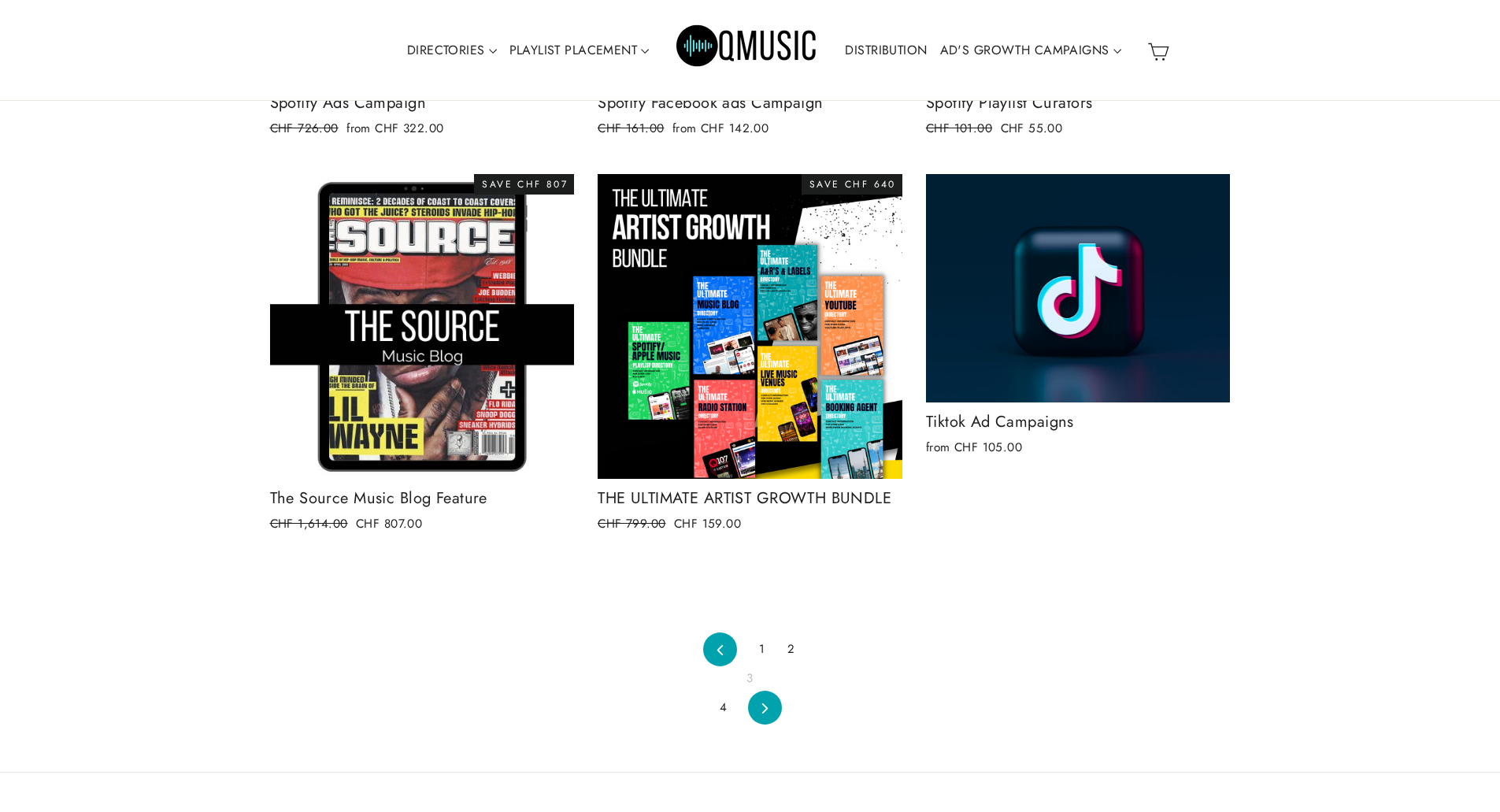
click at [717, 708] on link "4" at bounding box center [723, 707] width 26 height 24
